Goal: Transaction & Acquisition: Purchase product/service

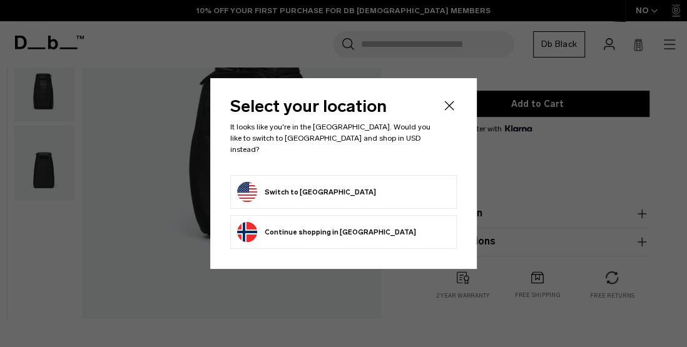
click at [325, 190] on button "Switch to [GEOGRAPHIC_DATA]" at bounding box center [306, 192] width 139 height 20
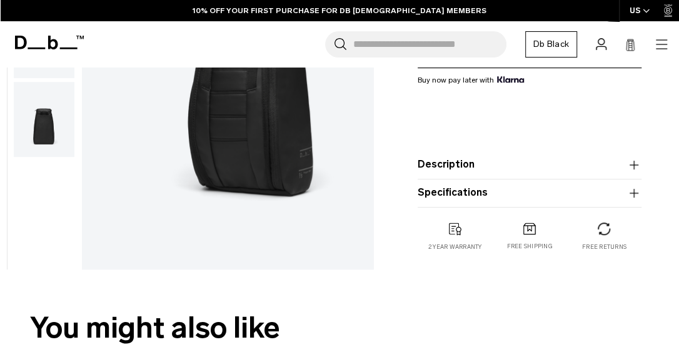
scroll to position [250, 0]
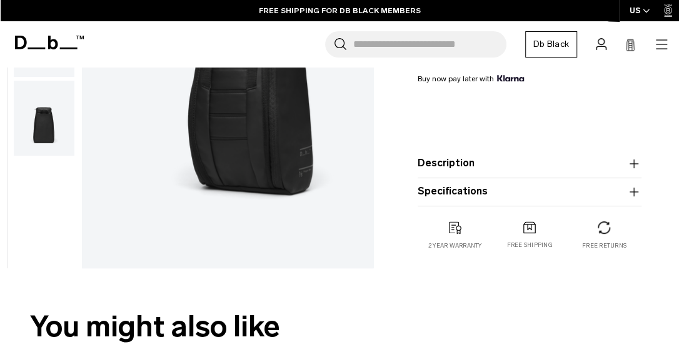
click at [41, 156] on ul at bounding box center [44, 0] width 62 height 312
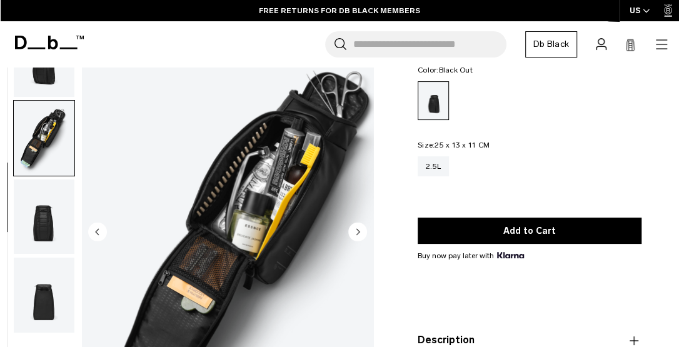
scroll to position [50, 0]
